Goal: Find specific page/section: Find specific page/section

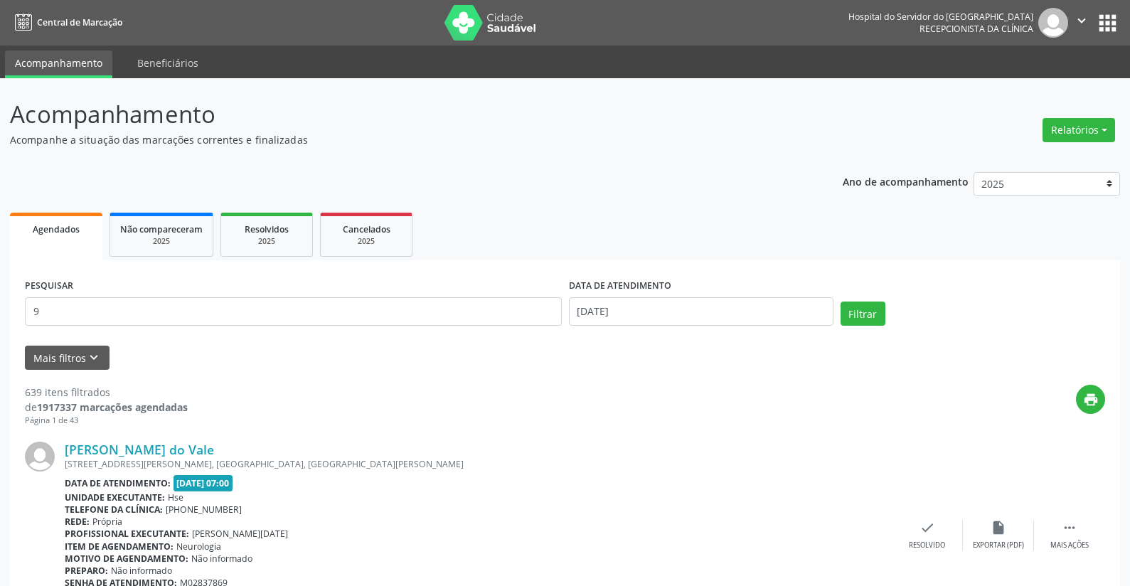
type input "9"
click at [181, 314] on input "9" at bounding box center [293, 311] width 537 height 28
type input "m"
click at [866, 308] on button "Filtrar" at bounding box center [862, 313] width 45 height 24
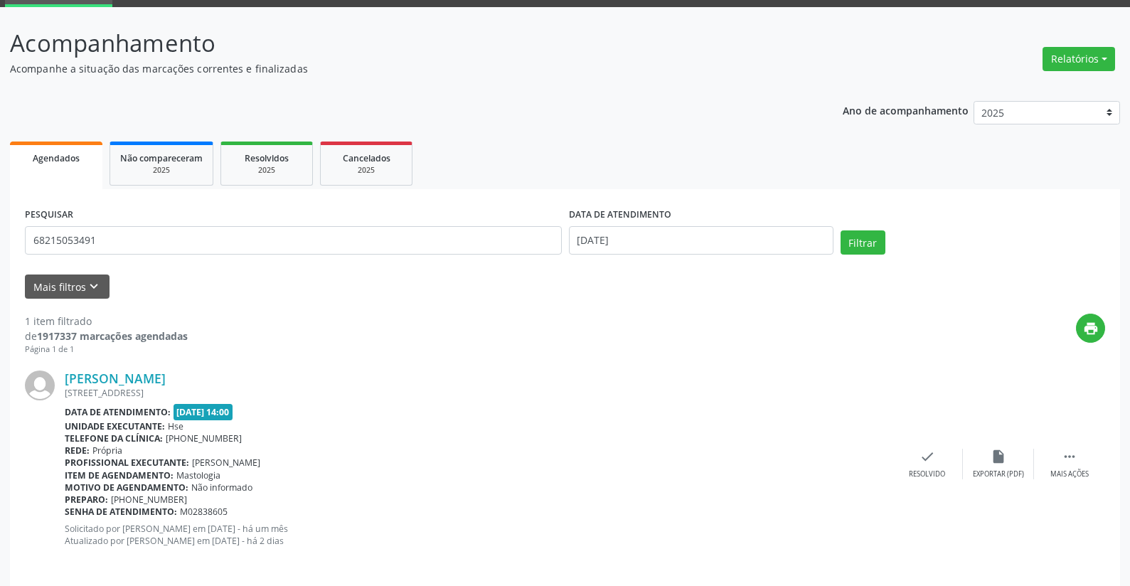
scroll to position [82, 0]
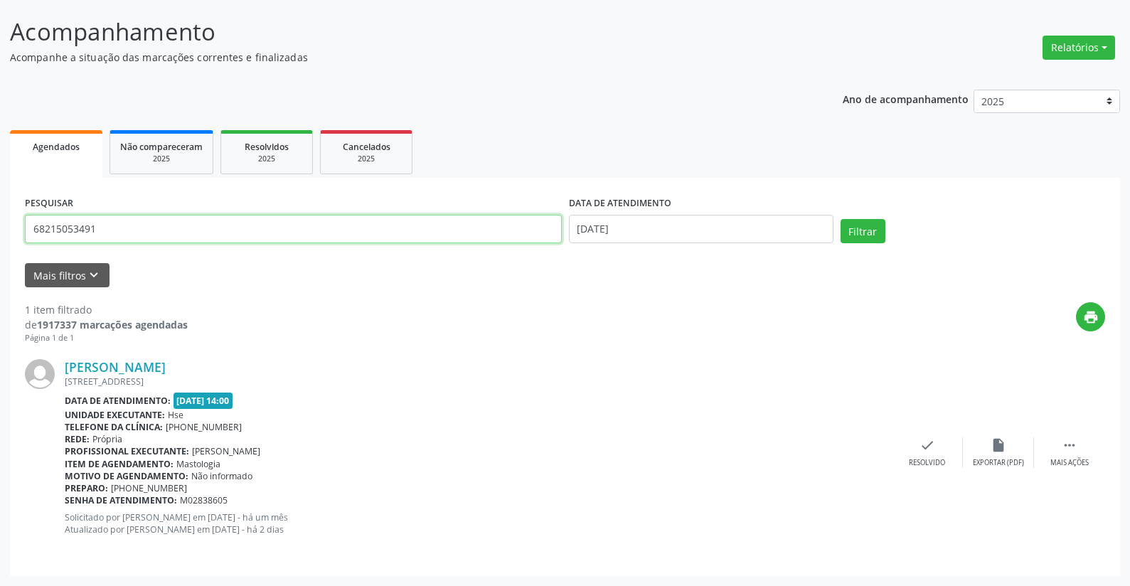
click at [177, 240] on input "68215053491" at bounding box center [293, 229] width 537 height 28
type input "6"
click at [206, 228] on input "text" at bounding box center [293, 229] width 537 height 28
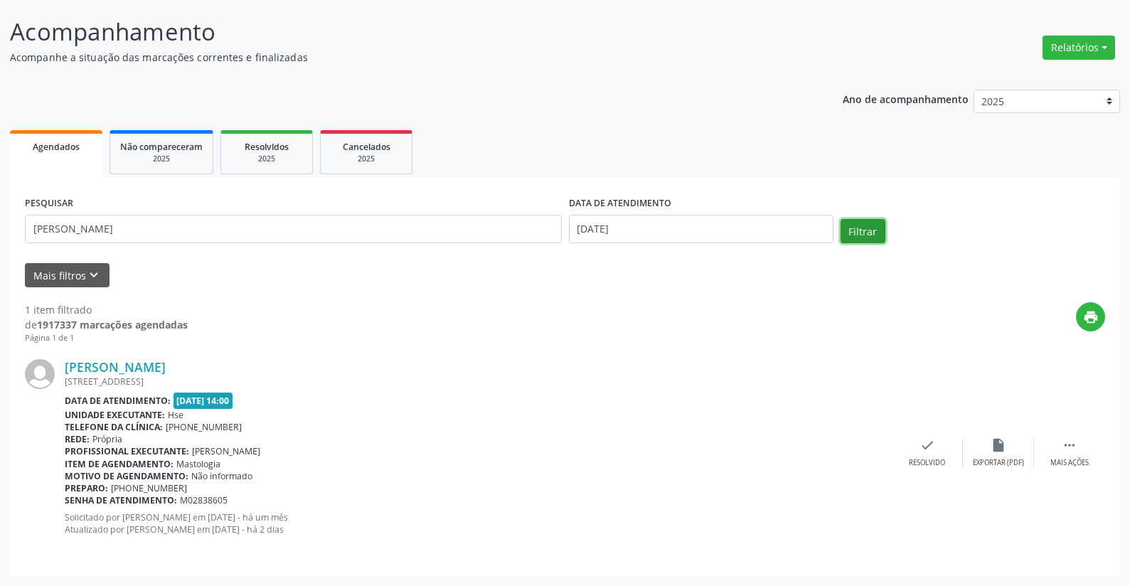
click at [850, 228] on button "Filtrar" at bounding box center [862, 231] width 45 height 24
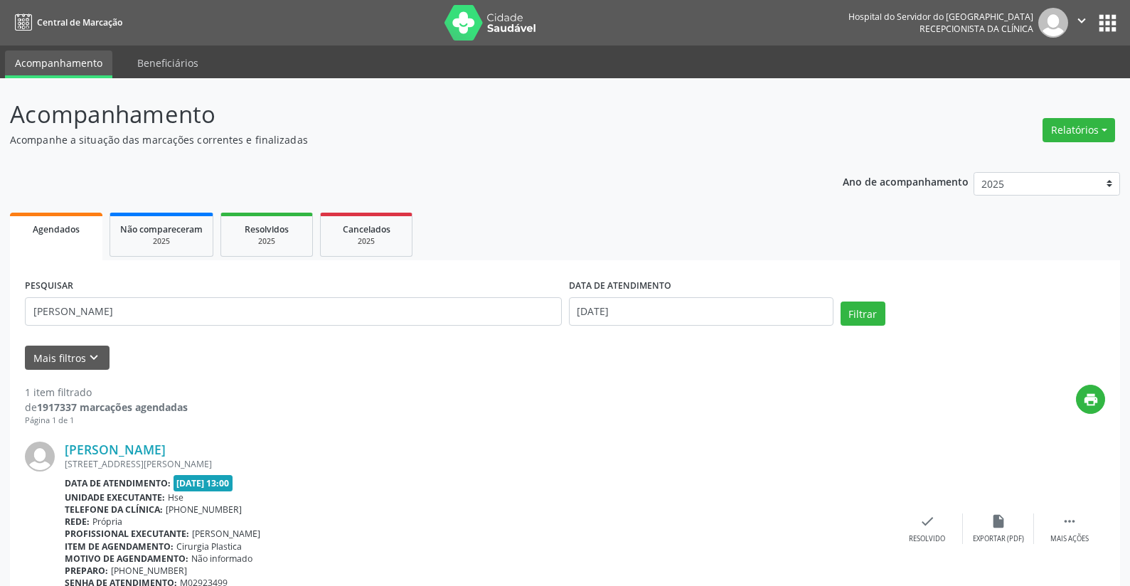
scroll to position [70, 0]
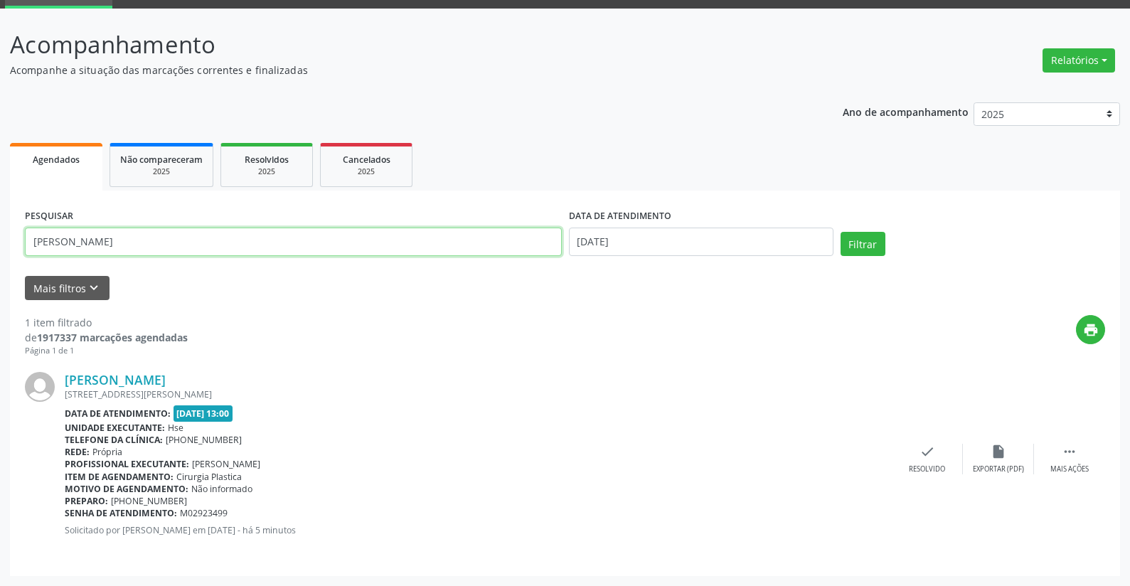
click at [241, 250] on input "[PERSON_NAME]" at bounding box center [293, 241] width 537 height 28
type input "c"
type input "h"
